Goal: Task Accomplishment & Management: Use online tool/utility

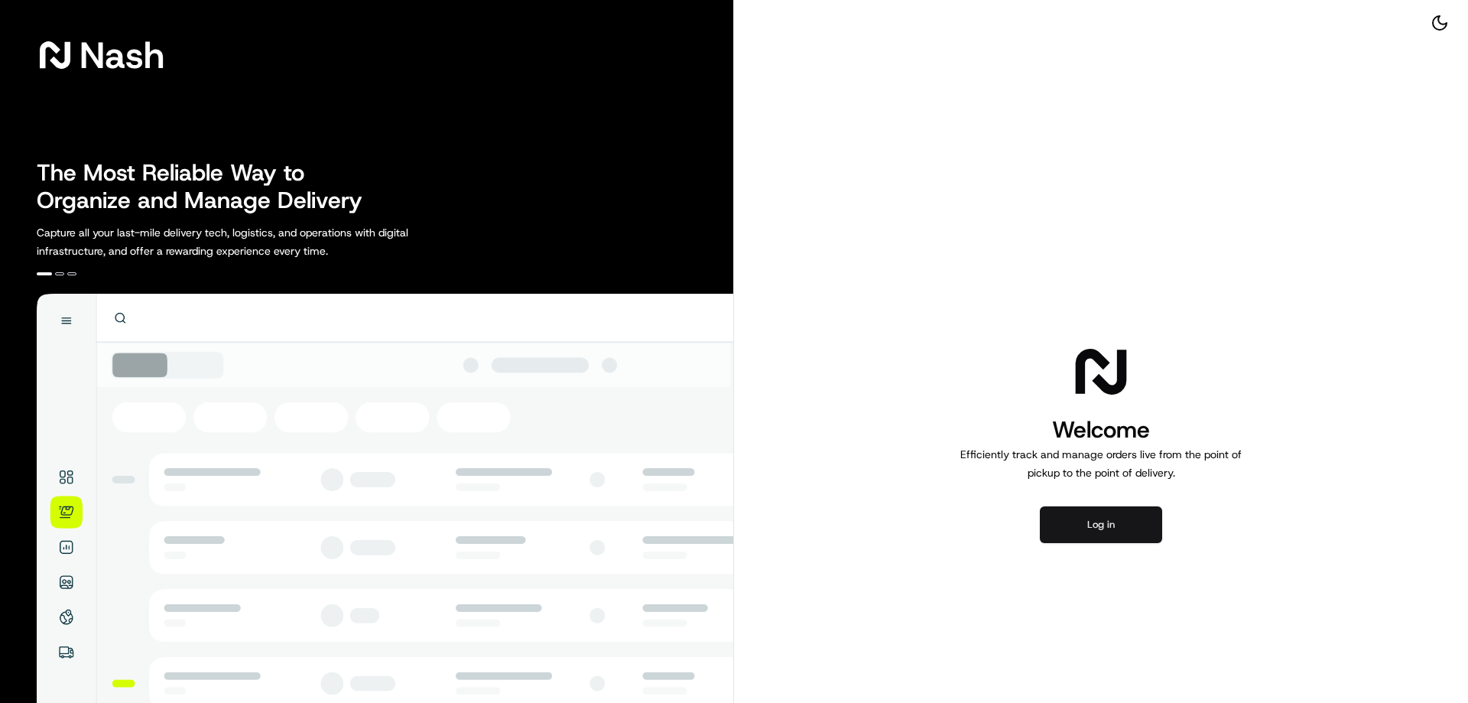
click at [1126, 533] on button "Log in" at bounding box center [1101, 524] width 122 height 37
